Goal: Information Seeking & Learning: Learn about a topic

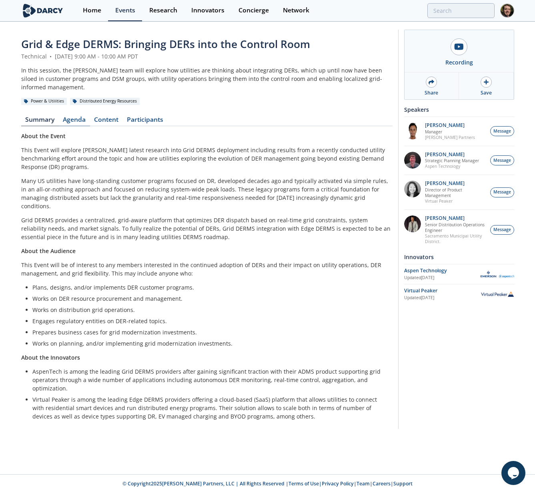
click at [68, 116] on link "Agenda" at bounding box center [74, 121] width 31 height 10
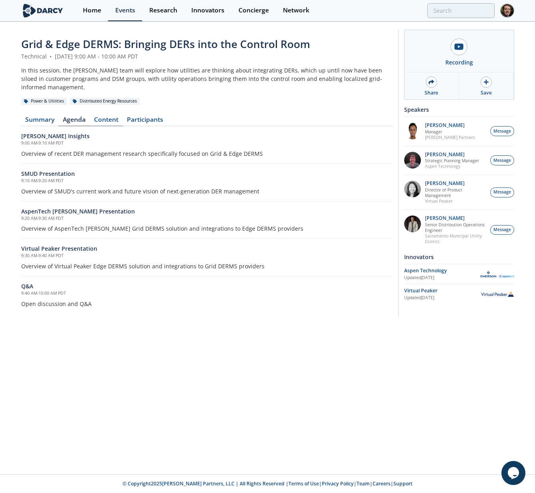
click at [103, 116] on link "Content" at bounding box center [106, 121] width 33 height 10
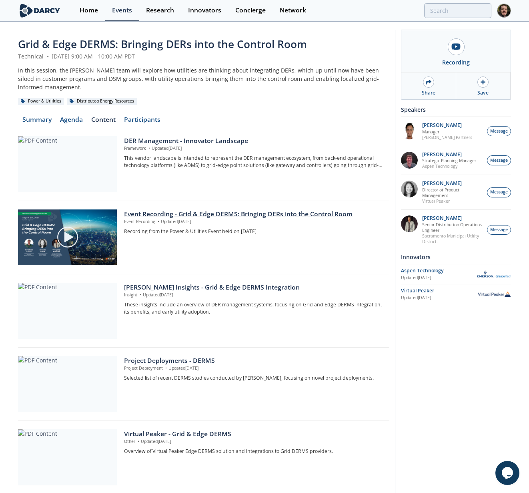
click at [272, 209] on div "Event Recording - Grid & Edge DERMS: Bringing DERs into the Control Room" at bounding box center [254, 214] width 260 height 10
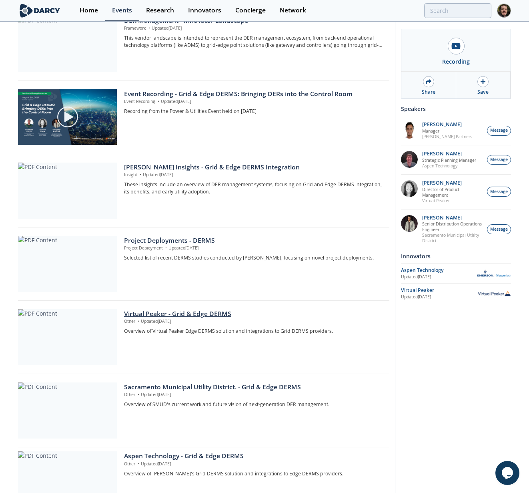
scroll to position [160, 0]
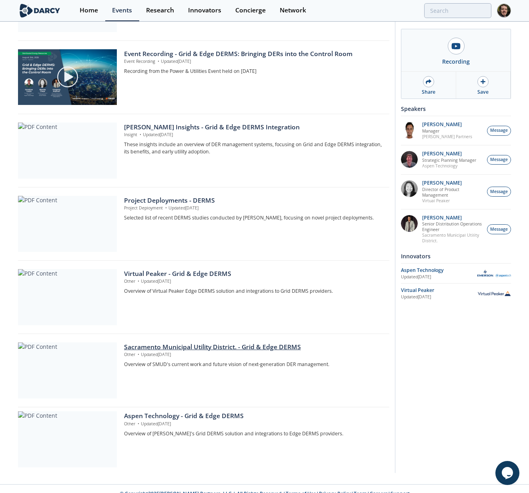
click at [158, 342] on div "Sacramento Municipal Utility District. - Grid & Edge DERMS" at bounding box center [254, 347] width 260 height 10
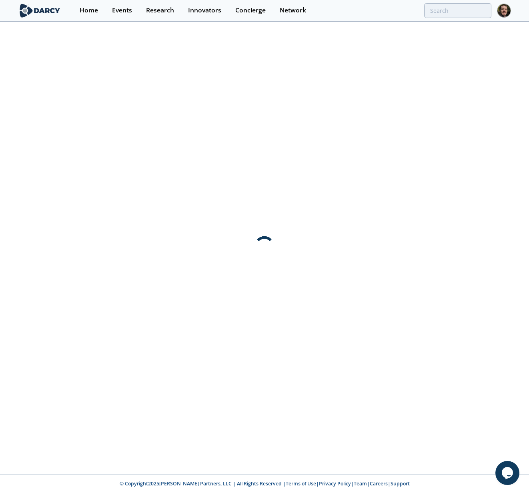
scroll to position [0, 0]
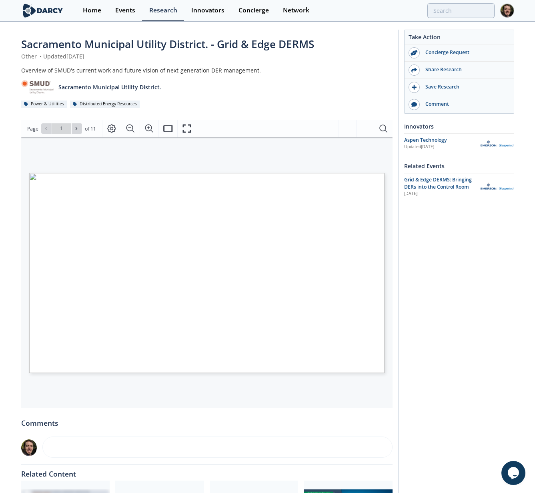
click at [317, 246] on span "Page 1" at bounding box center [287, 420] width 495 height 456
click at [300, 281] on span "Page 1" at bounding box center [287, 420] width 495 height 456
type input "2"
type input "3"
type input "4"
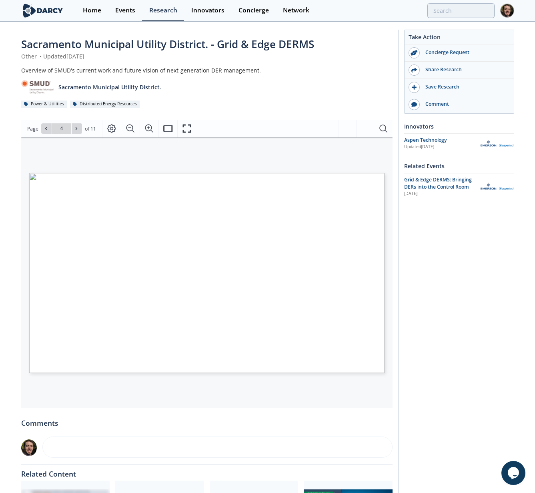
type input "5"
type input "6"
type input "10"
